Goal: Task Accomplishment & Management: Manage account settings

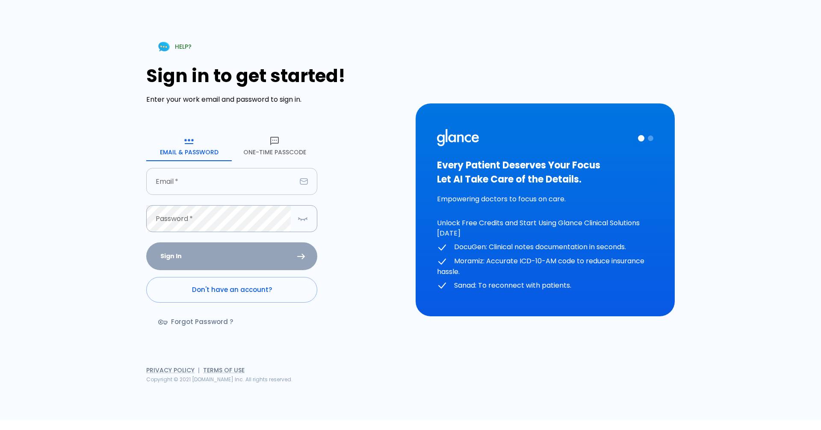
click at [191, 186] on input "text" at bounding box center [221, 181] width 150 height 27
type input "[EMAIL_ADDRESS][DOMAIN_NAME]"
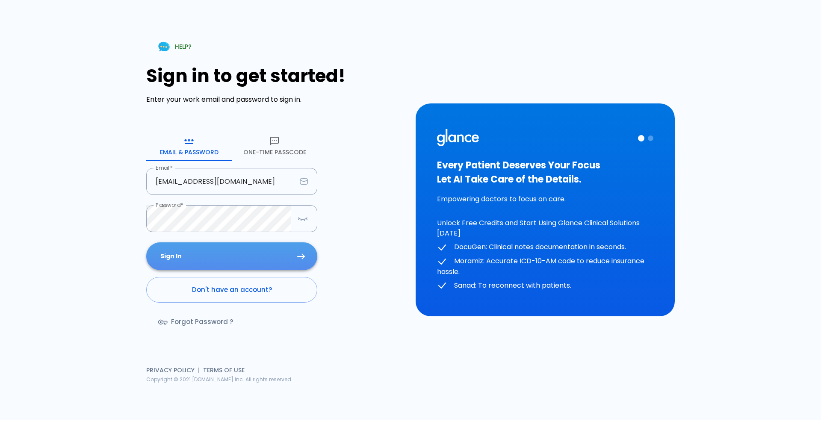
click at [248, 258] on button "Sign In" at bounding box center [231, 257] width 171 height 28
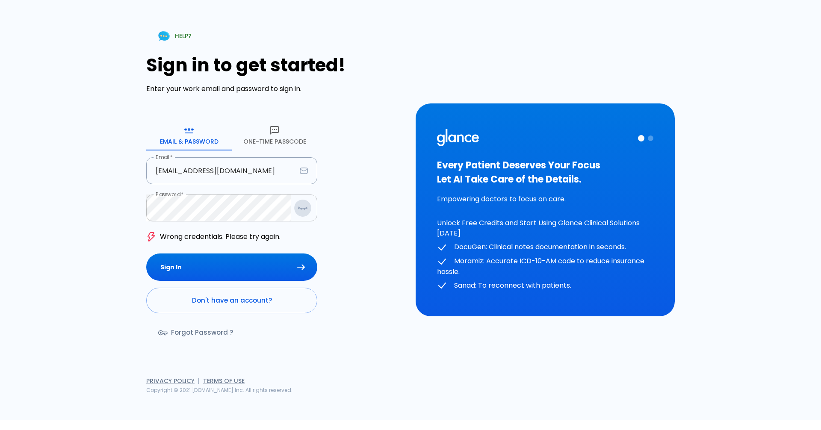
click at [297, 212] on button "button" at bounding box center [302, 208] width 17 height 18
click at [272, 262] on button "Sign In" at bounding box center [231, 268] width 171 height 28
click at [0, 217] on div "HELP? Sign in to get started! Enter your work email and password to sign in. Em…" at bounding box center [410, 210] width 821 height 420
click at [146, 254] on button "Sign In" at bounding box center [231, 268] width 171 height 28
click at [219, 332] on link "Forgot Password ?" at bounding box center [196, 332] width 101 height 25
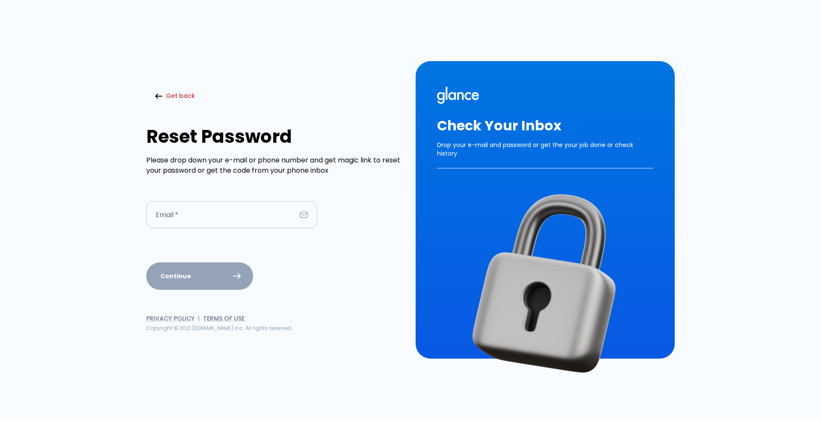
click at [243, 213] on input "text" at bounding box center [221, 214] width 150 height 27
type input "[EMAIL_ADDRESS][DOMAIN_NAME]"
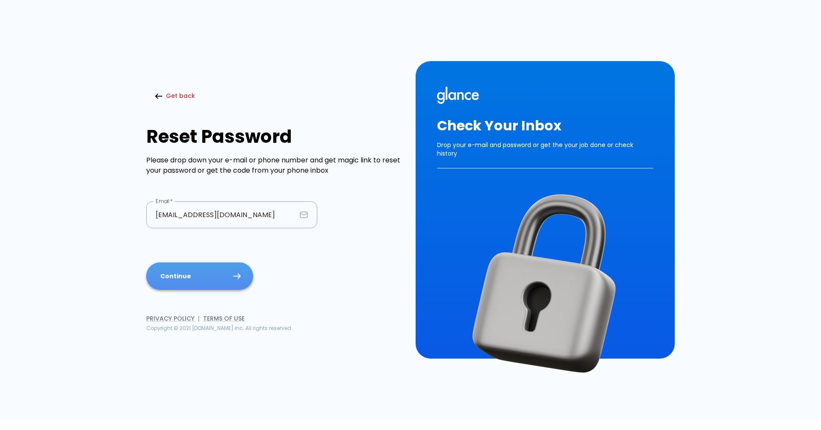
click at [234, 271] on button "Continue" at bounding box center [199, 277] width 107 height 28
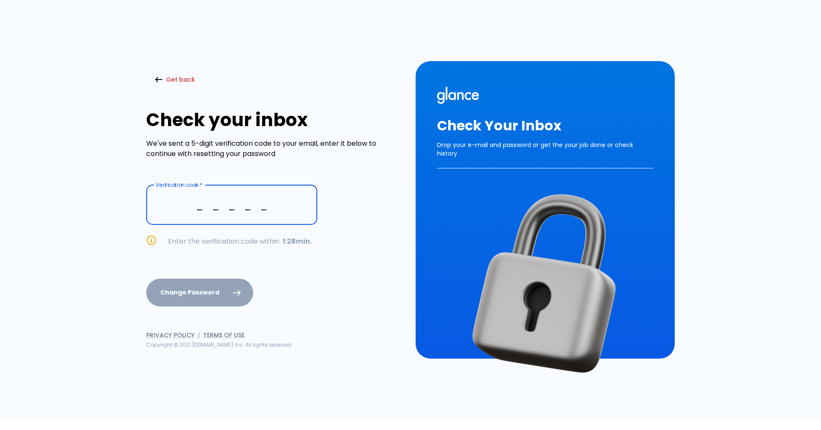
type input "_ _ _ _ _"
click at [283, 235] on form "Verification code   * Verification code * Verfication code expired. Get new cod…" at bounding box center [275, 245] width 259 height 121
click at [284, 239] on link "Get new code" at bounding box center [279, 242] width 47 height 10
